Goal: Find specific page/section: Find specific page/section

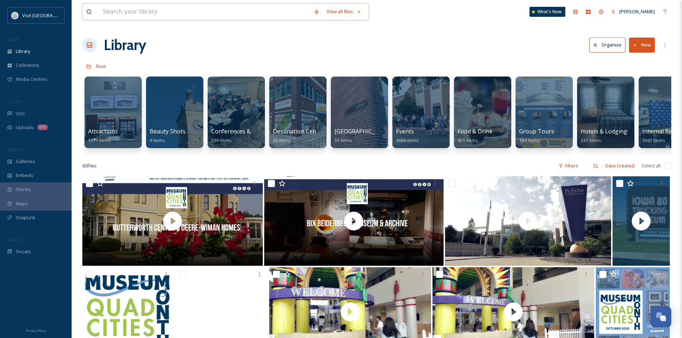
click at [174, 10] on input at bounding box center [204, 12] width 211 height 16
type input "destination"
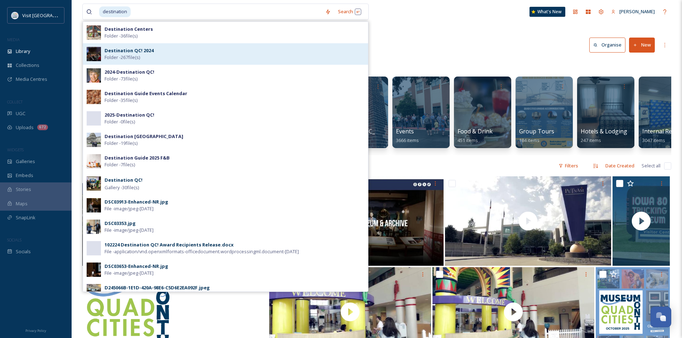
click at [136, 49] on strong "Destination QC! 2024" at bounding box center [128, 50] width 49 height 6
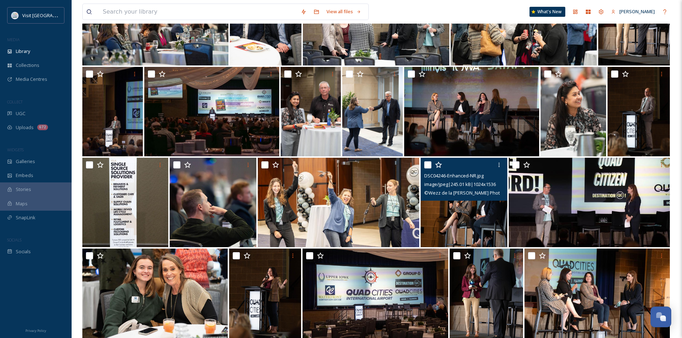
scroll to position [2066, 0]
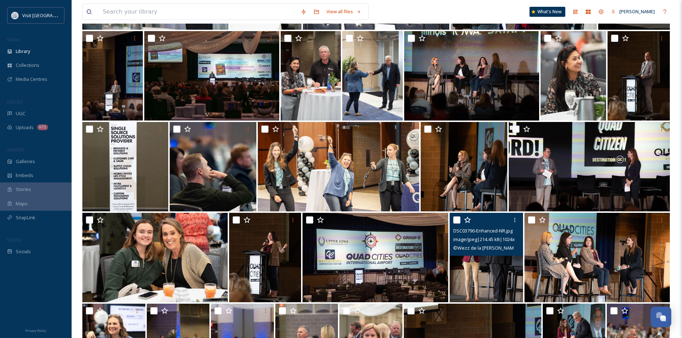
click at [489, 262] on img at bounding box center [485, 257] width 73 height 89
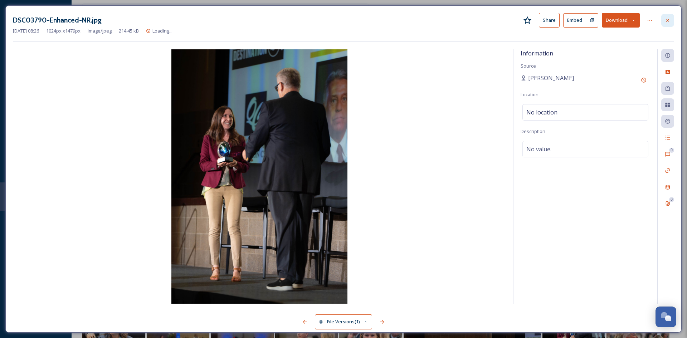
click at [670, 21] on icon at bounding box center [668, 21] width 6 height 6
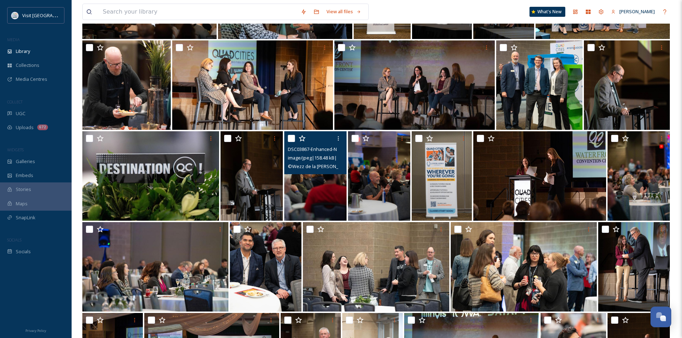
scroll to position [1780, 0]
